Goal: Check status: Check status

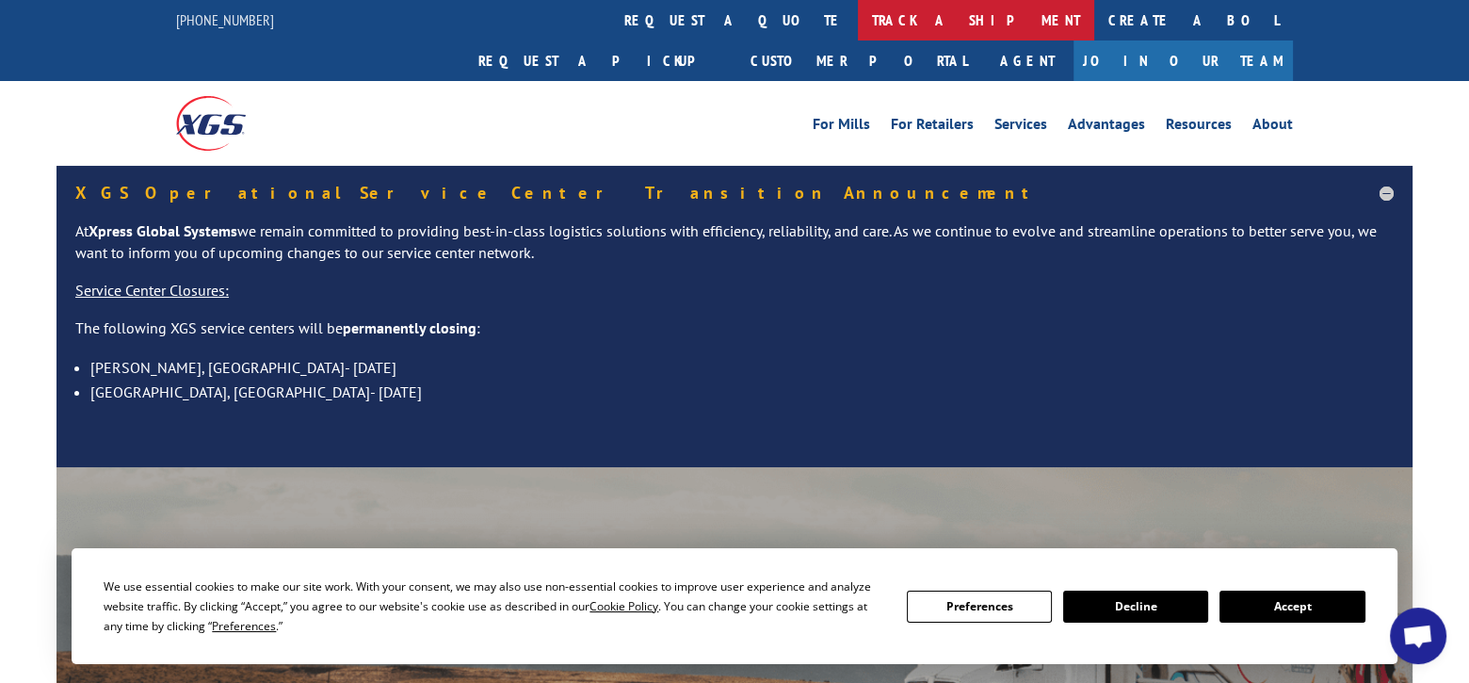
click at [858, 30] on link "track a shipment" at bounding box center [976, 20] width 236 height 41
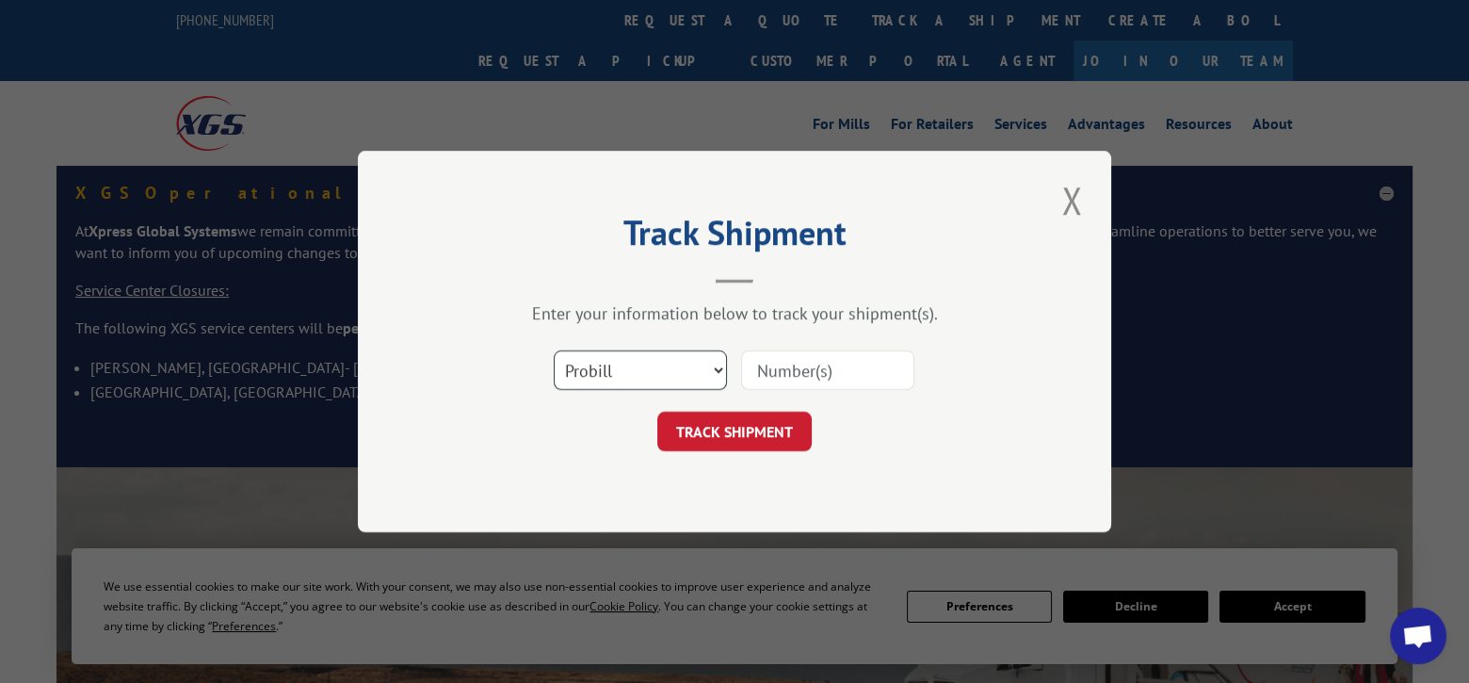
drag, startPoint x: 718, startPoint y: 369, endPoint x: 706, endPoint y: 386, distance: 20.4
click at [718, 369] on select "Select category... Probill BOL PO" at bounding box center [640, 370] width 173 height 40
select select "bol"
click at [554, 350] on select "Select category... Probill BOL PO" at bounding box center [640, 370] width 173 height 40
click at [790, 374] on input at bounding box center [827, 370] width 173 height 40
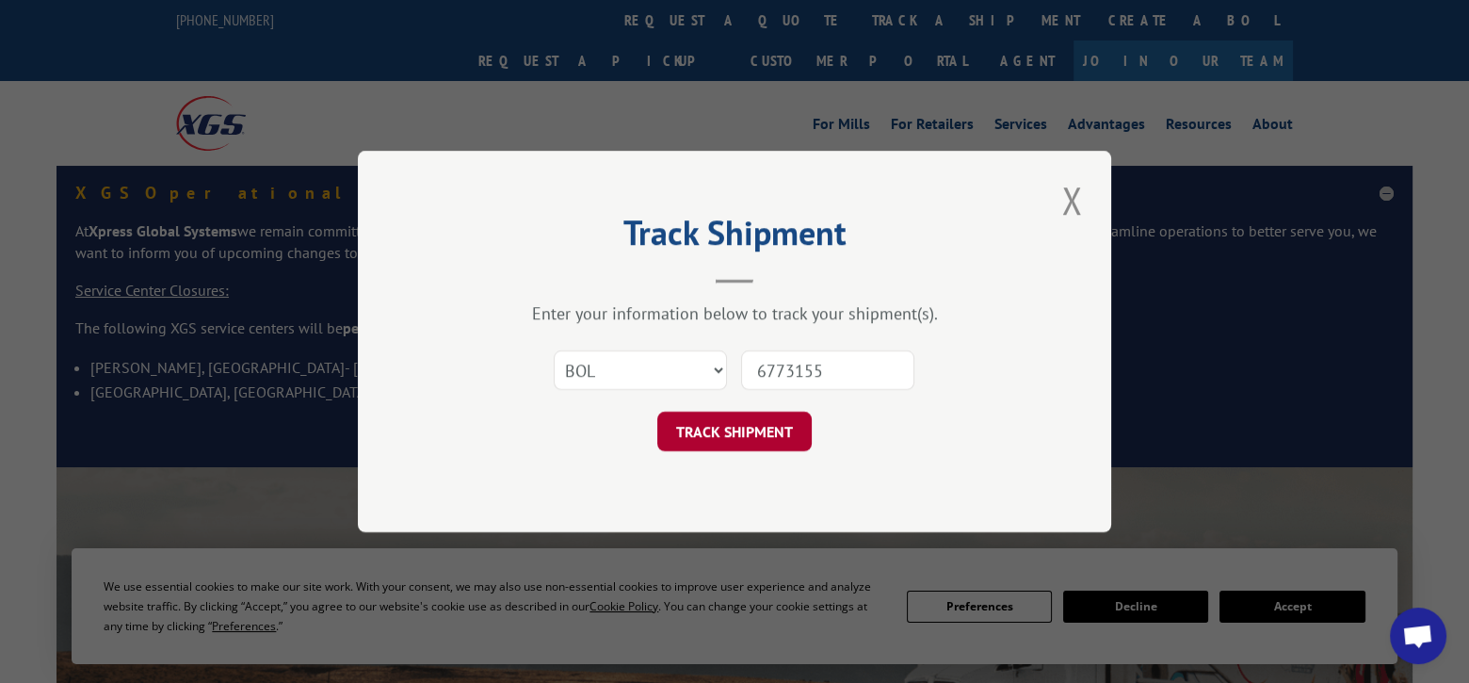
type input "6773155"
click at [768, 434] on button "TRACK SHIPMENT" at bounding box center [734, 432] width 154 height 40
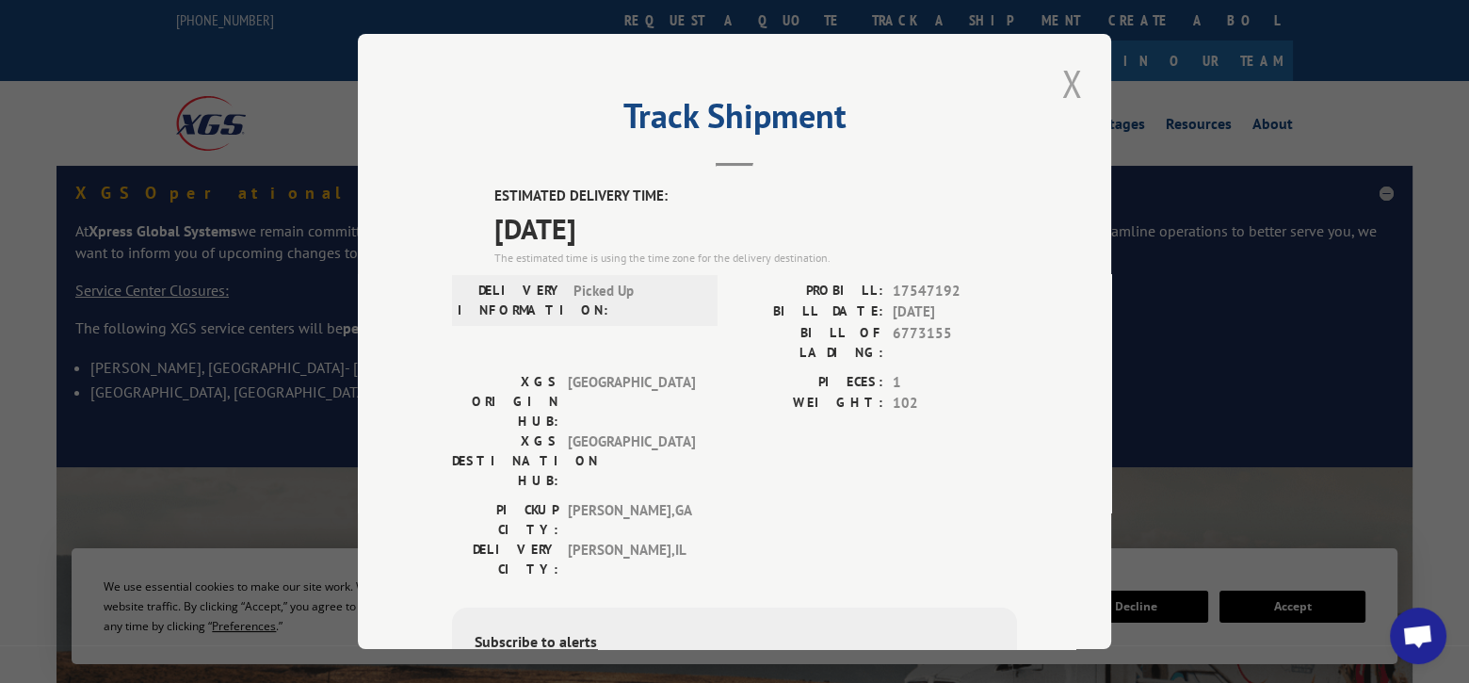
click at [1076, 90] on button "Close modal" at bounding box center [1072, 83] width 32 height 52
